Goal: Task Accomplishment & Management: Use online tool/utility

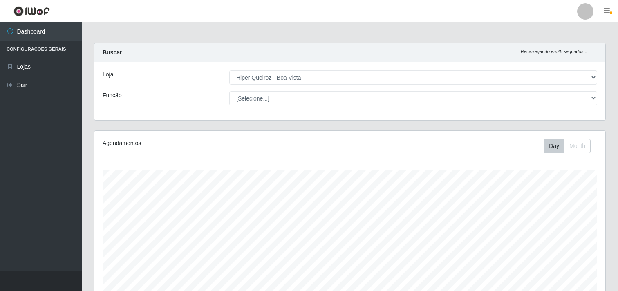
select select "514"
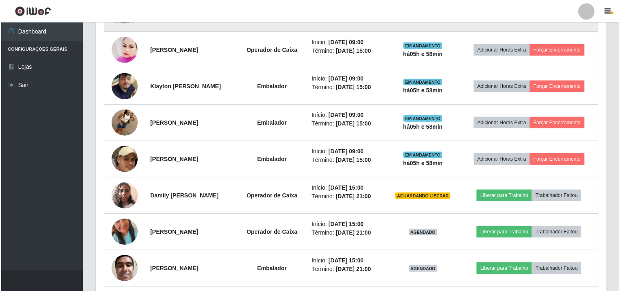
scroll to position [318, 0]
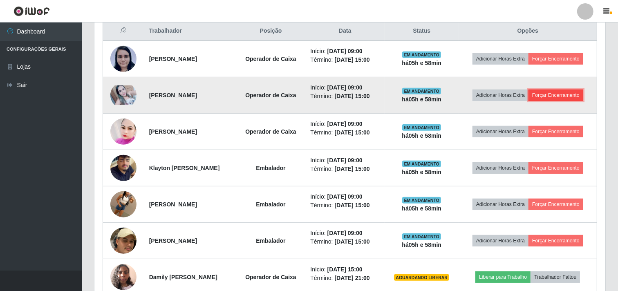
click at [552, 93] on button "Forçar Encerramento" at bounding box center [555, 94] width 55 height 11
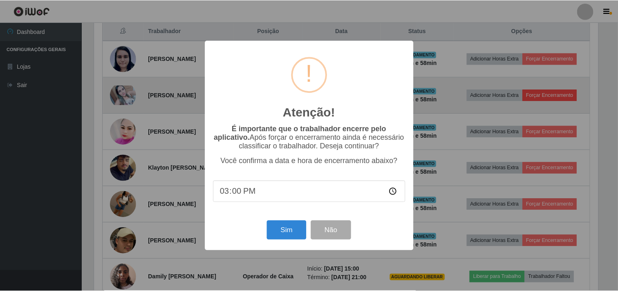
scroll to position [169, 505]
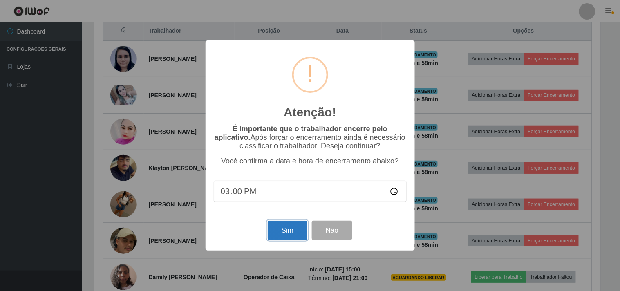
click at [292, 232] on button "Sim" at bounding box center [288, 230] width 40 height 19
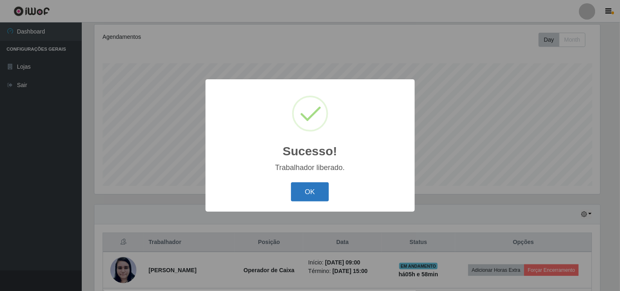
click at [309, 190] on button "OK" at bounding box center [310, 191] width 38 height 19
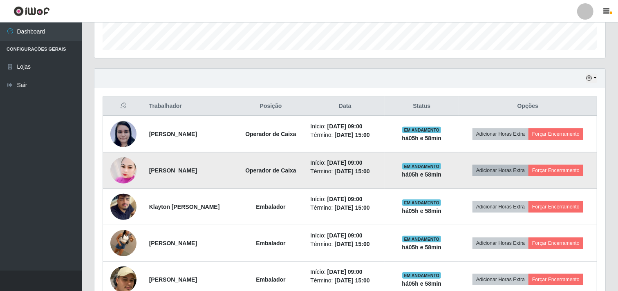
scroll to position [288, 0]
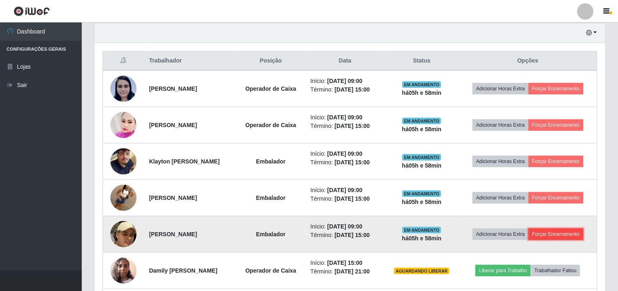
click at [573, 235] on button "Forçar Encerramento" at bounding box center [555, 233] width 55 height 11
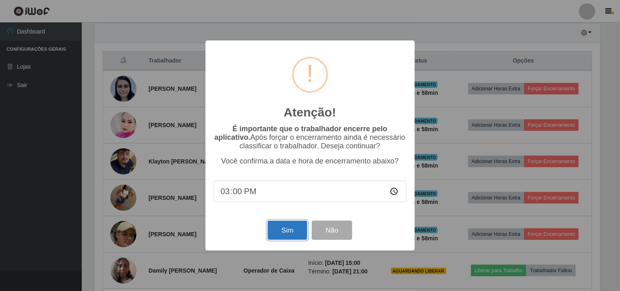
click at [287, 237] on button "Sim" at bounding box center [288, 230] width 40 height 19
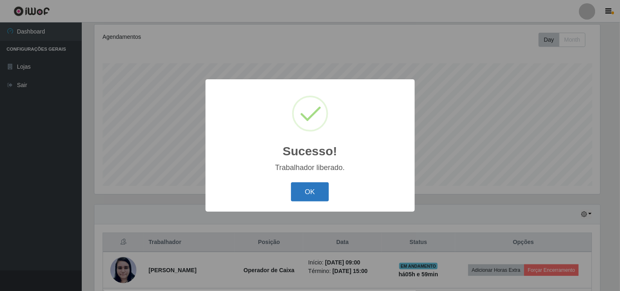
click at [317, 192] on button "OK" at bounding box center [310, 191] width 38 height 19
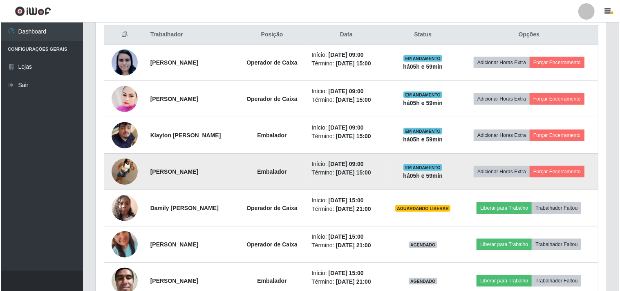
scroll to position [307, 0]
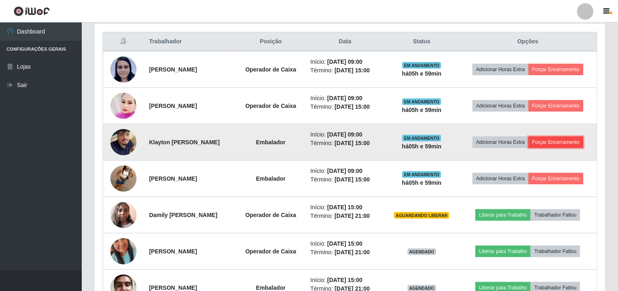
click at [548, 141] on button "Forçar Encerramento" at bounding box center [555, 141] width 55 height 11
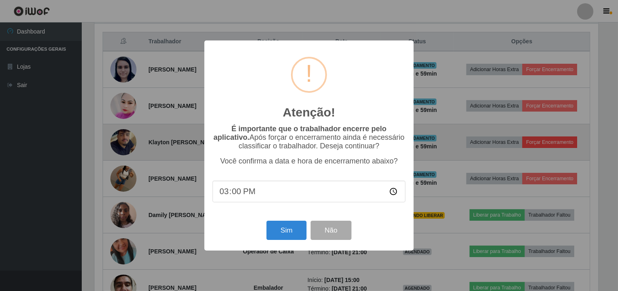
scroll to position [169, 505]
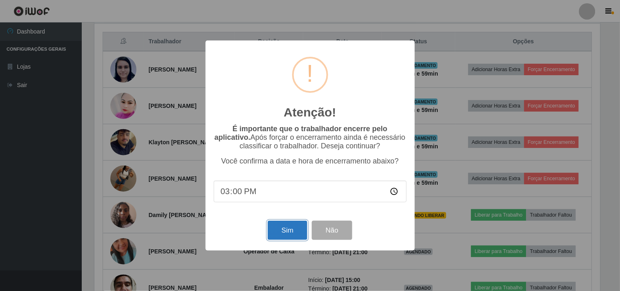
click at [293, 228] on button "Sim" at bounding box center [288, 230] width 40 height 19
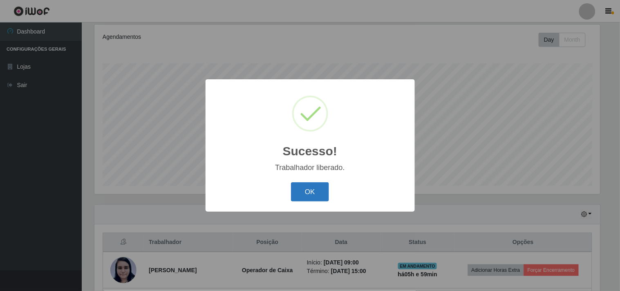
click at [309, 192] on button "OK" at bounding box center [310, 191] width 38 height 19
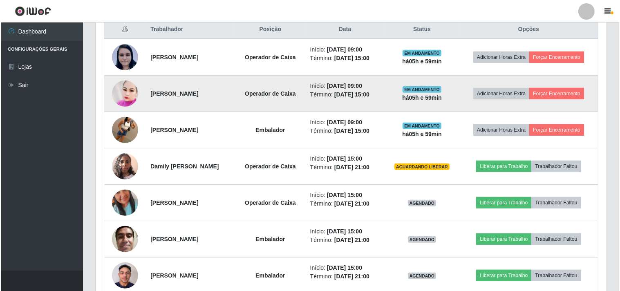
scroll to position [361, 0]
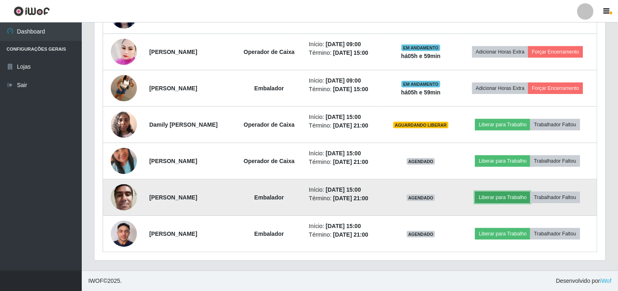
click at [498, 199] on button "Liberar para Trabalho" at bounding box center [502, 197] width 55 height 11
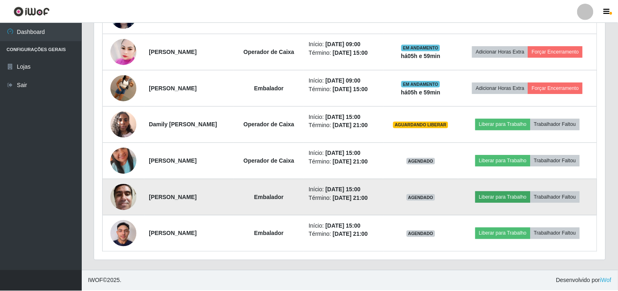
scroll to position [169, 505]
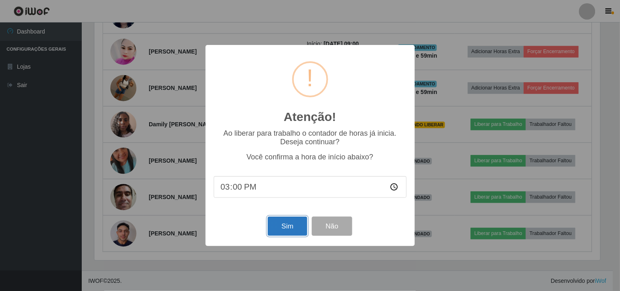
click at [293, 225] on button "Sim" at bounding box center [288, 226] width 40 height 19
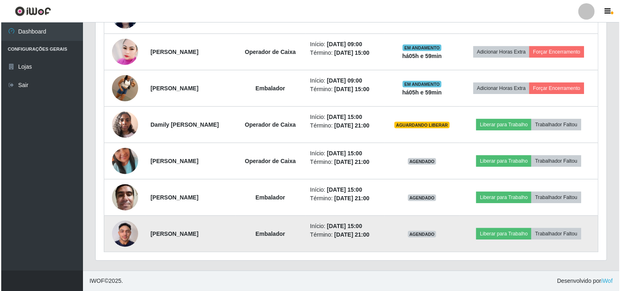
scroll to position [106, 0]
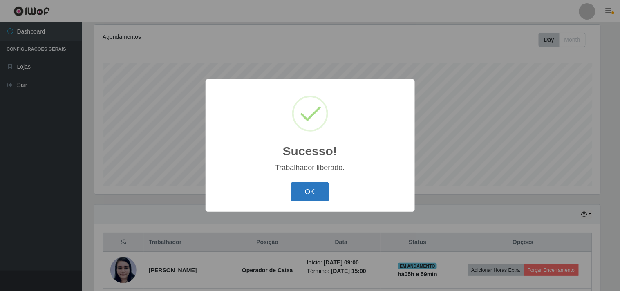
click at [307, 191] on button "OK" at bounding box center [310, 191] width 38 height 19
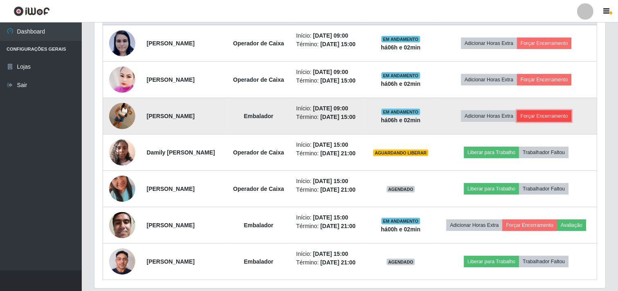
click at [541, 115] on button "Forçar Encerramento" at bounding box center [544, 115] width 55 height 11
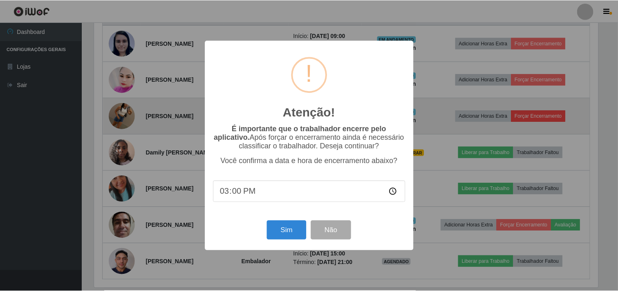
scroll to position [169, 505]
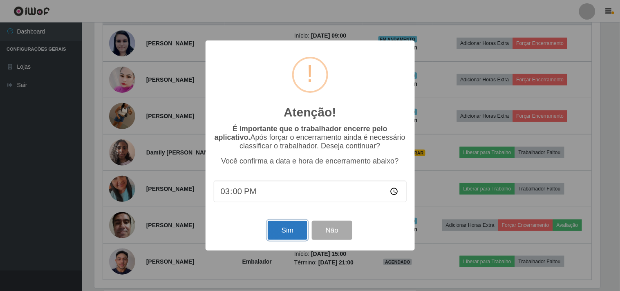
click at [286, 226] on button "Sim" at bounding box center [288, 230] width 40 height 19
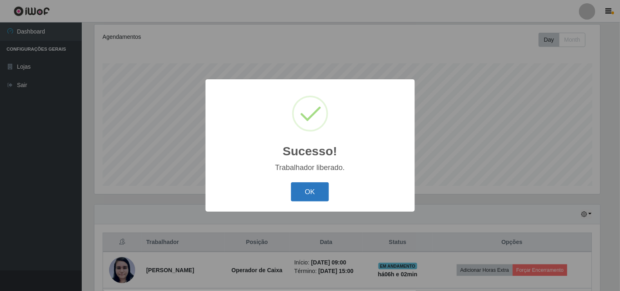
click at [307, 192] on button "OK" at bounding box center [310, 191] width 38 height 19
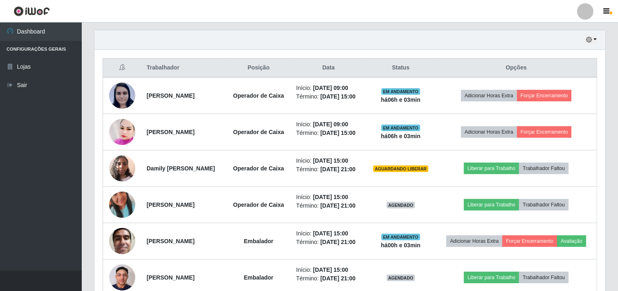
scroll to position [324, 0]
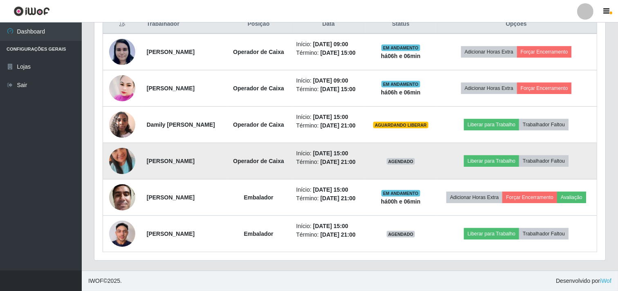
click at [123, 159] on img at bounding box center [122, 161] width 26 height 47
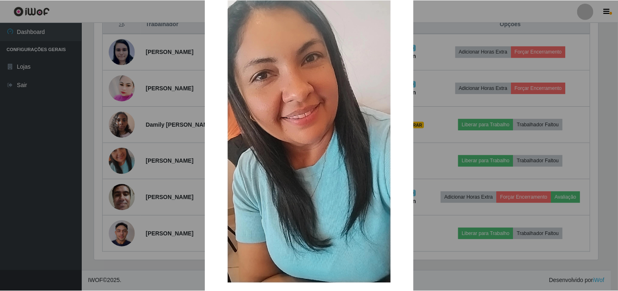
scroll to position [71, 0]
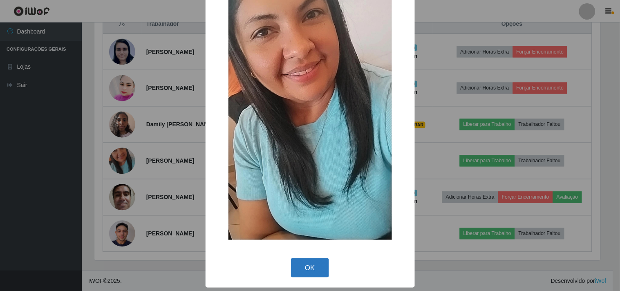
click at [304, 268] on button "OK" at bounding box center [310, 267] width 38 height 19
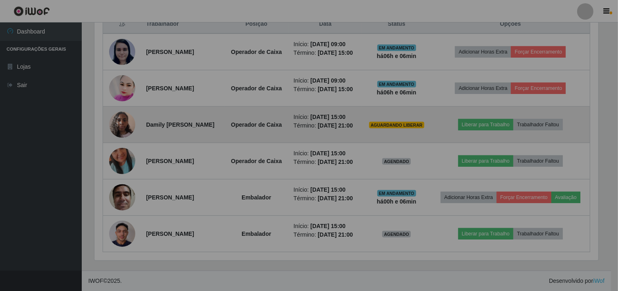
scroll to position [169, 511]
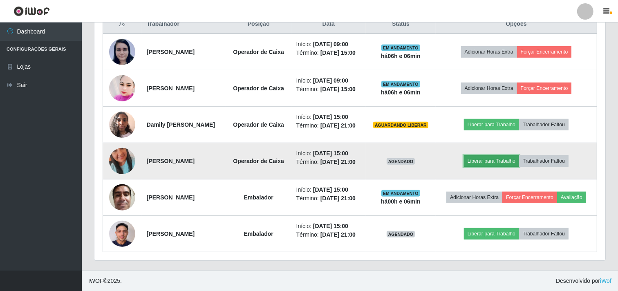
click at [486, 160] on button "Liberar para Trabalho" at bounding box center [491, 160] width 55 height 11
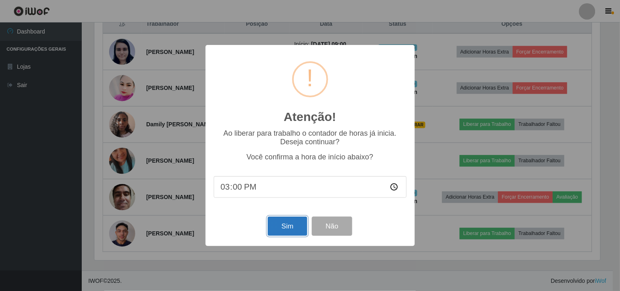
click at [282, 228] on button "Sim" at bounding box center [288, 226] width 40 height 19
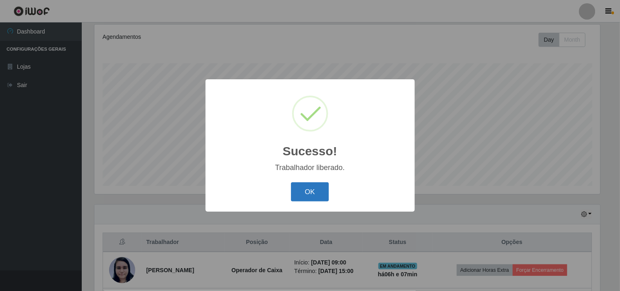
click at [313, 195] on button "OK" at bounding box center [310, 191] width 38 height 19
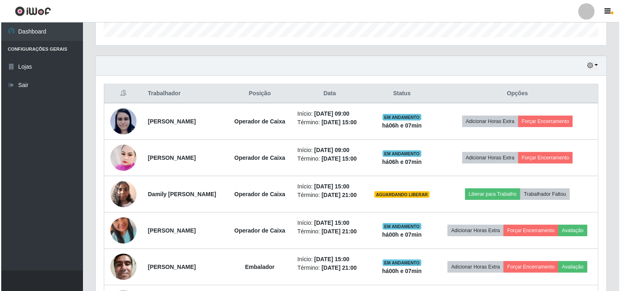
scroll to position [288, 0]
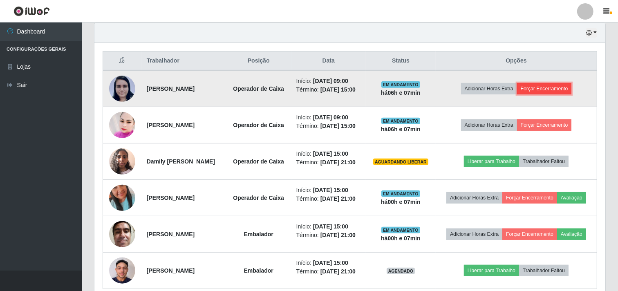
click at [548, 89] on button "Forçar Encerramento" at bounding box center [544, 88] width 55 height 11
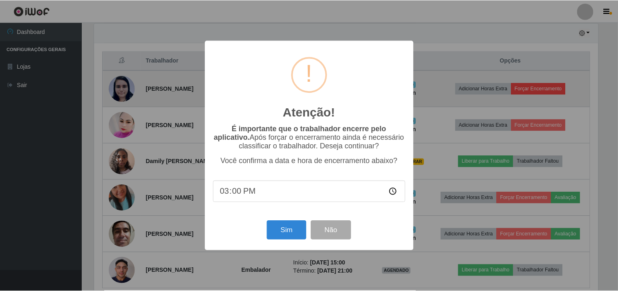
scroll to position [169, 505]
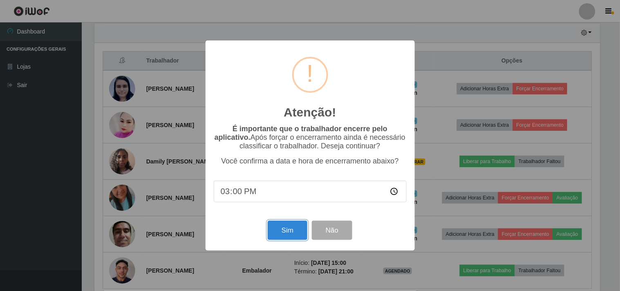
drag, startPoint x: 279, startPoint y: 235, endPoint x: 288, endPoint y: 231, distance: 9.2
click at [280, 234] on button "Sim" at bounding box center [288, 230] width 40 height 19
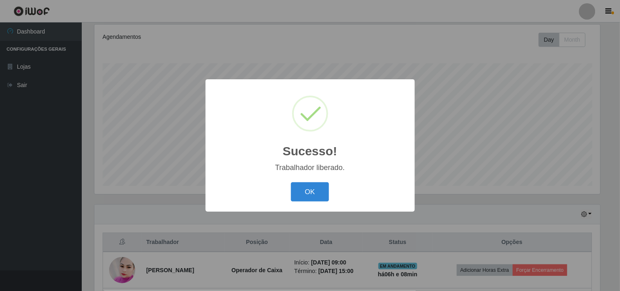
drag, startPoint x: 309, startPoint y: 192, endPoint x: 353, endPoint y: 162, distance: 53.7
click at [309, 192] on button "OK" at bounding box center [310, 191] width 38 height 19
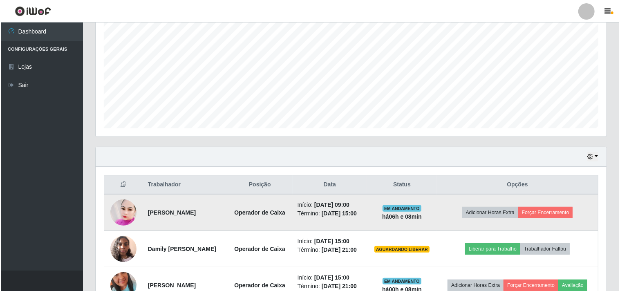
scroll to position [242, 0]
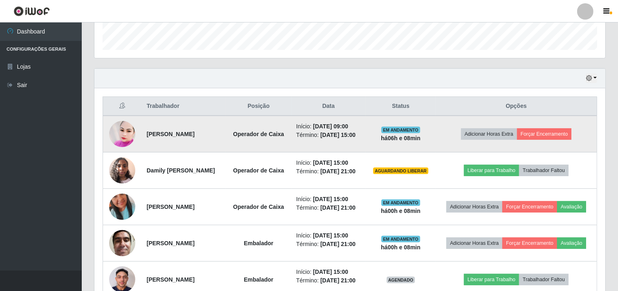
click at [117, 130] on img at bounding box center [122, 134] width 26 height 30
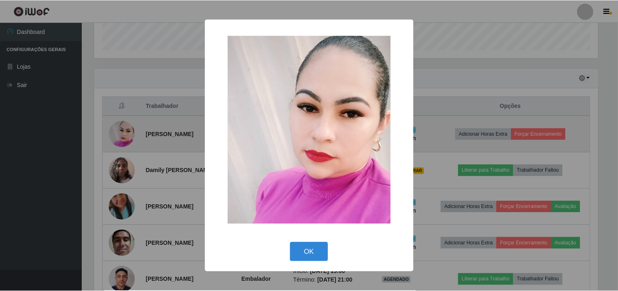
scroll to position [169, 505]
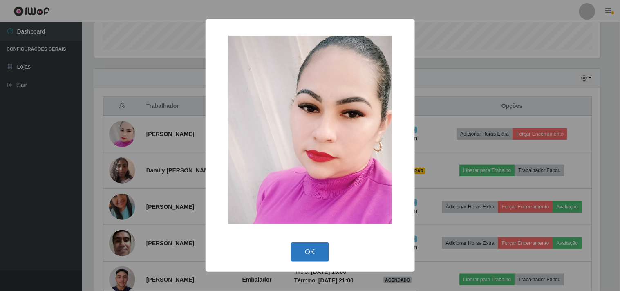
click at [308, 252] on button "OK" at bounding box center [310, 251] width 38 height 19
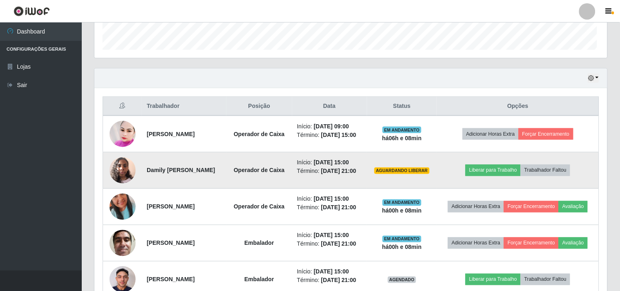
scroll to position [169, 511]
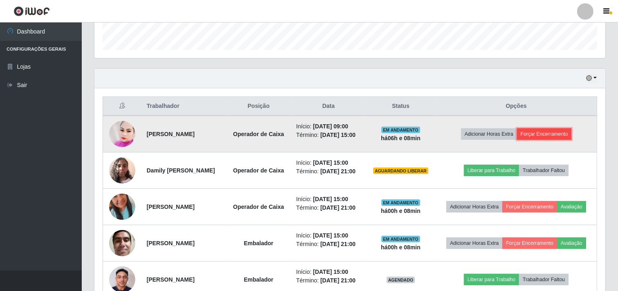
click at [552, 132] on button "Forçar Encerramento" at bounding box center [544, 133] width 55 height 11
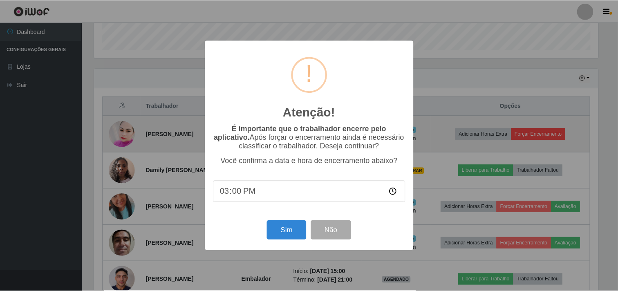
scroll to position [169, 505]
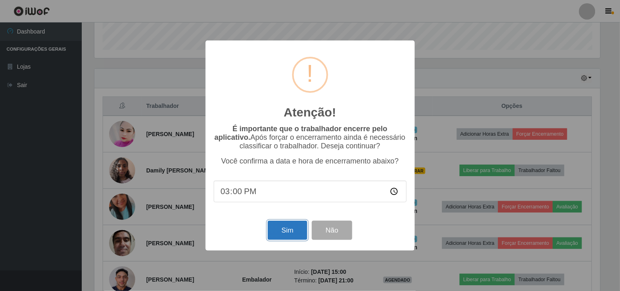
click at [289, 229] on button "Sim" at bounding box center [288, 230] width 40 height 19
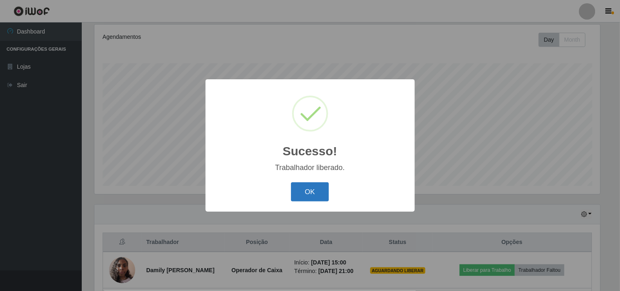
click at [311, 191] on button "OK" at bounding box center [310, 191] width 38 height 19
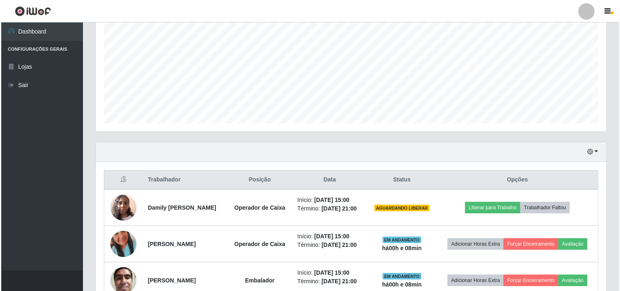
scroll to position [252, 0]
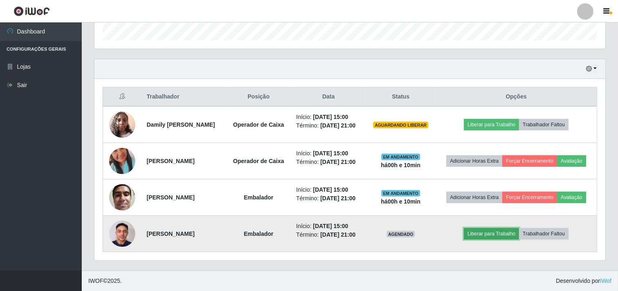
click at [485, 233] on button "Liberar para Trabalho" at bounding box center [491, 233] width 55 height 11
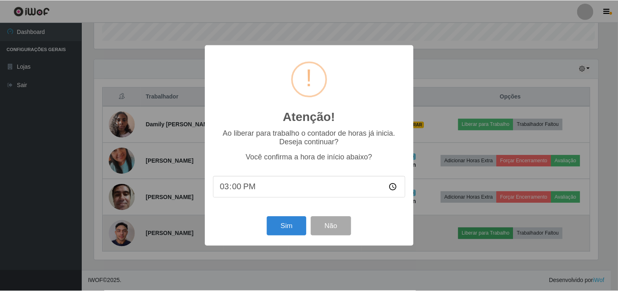
scroll to position [169, 505]
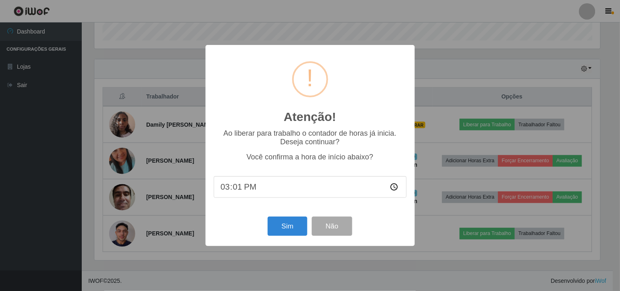
type input "15:11"
click at [285, 230] on button "Sim" at bounding box center [288, 226] width 40 height 19
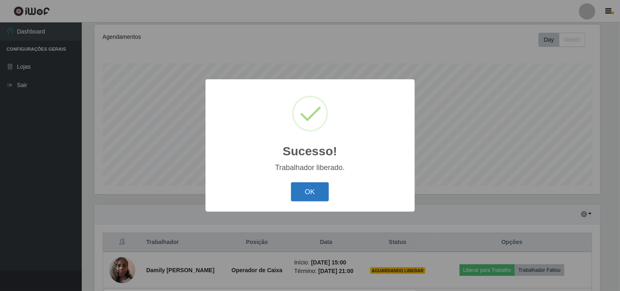
click at [307, 190] on button "OK" at bounding box center [310, 191] width 38 height 19
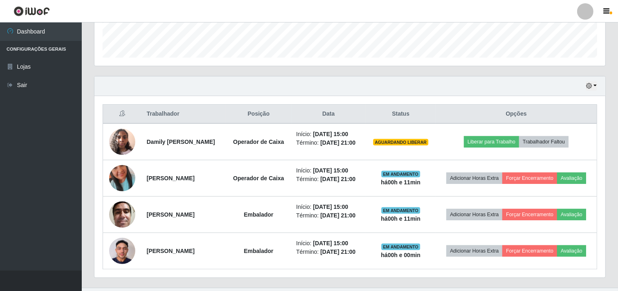
scroll to position [252, 0]
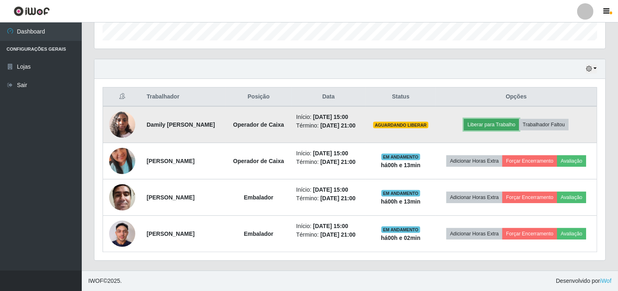
click at [501, 121] on button "Liberar para Trabalho" at bounding box center [491, 124] width 55 height 11
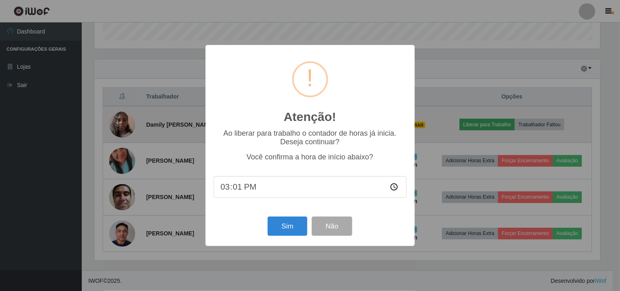
type input "15:13"
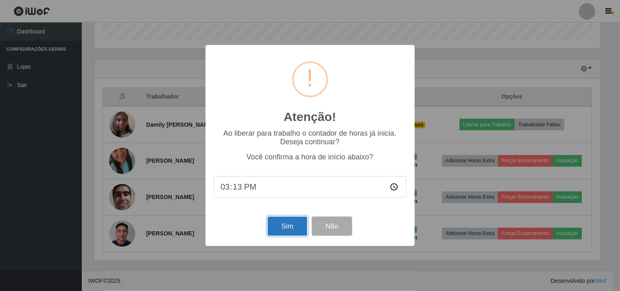
click at [287, 230] on button "Sim" at bounding box center [288, 226] width 40 height 19
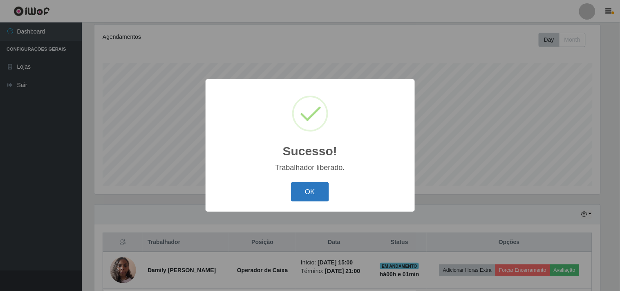
click at [315, 193] on button "OK" at bounding box center [310, 191] width 38 height 19
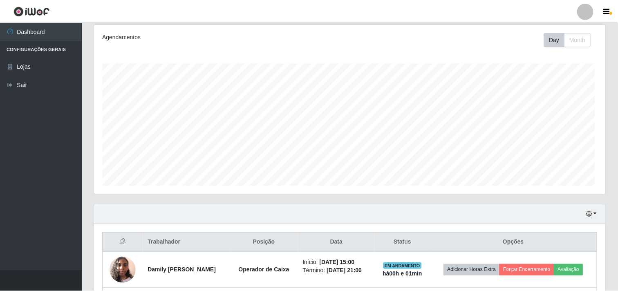
scroll to position [169, 511]
